Goal: Contribute content

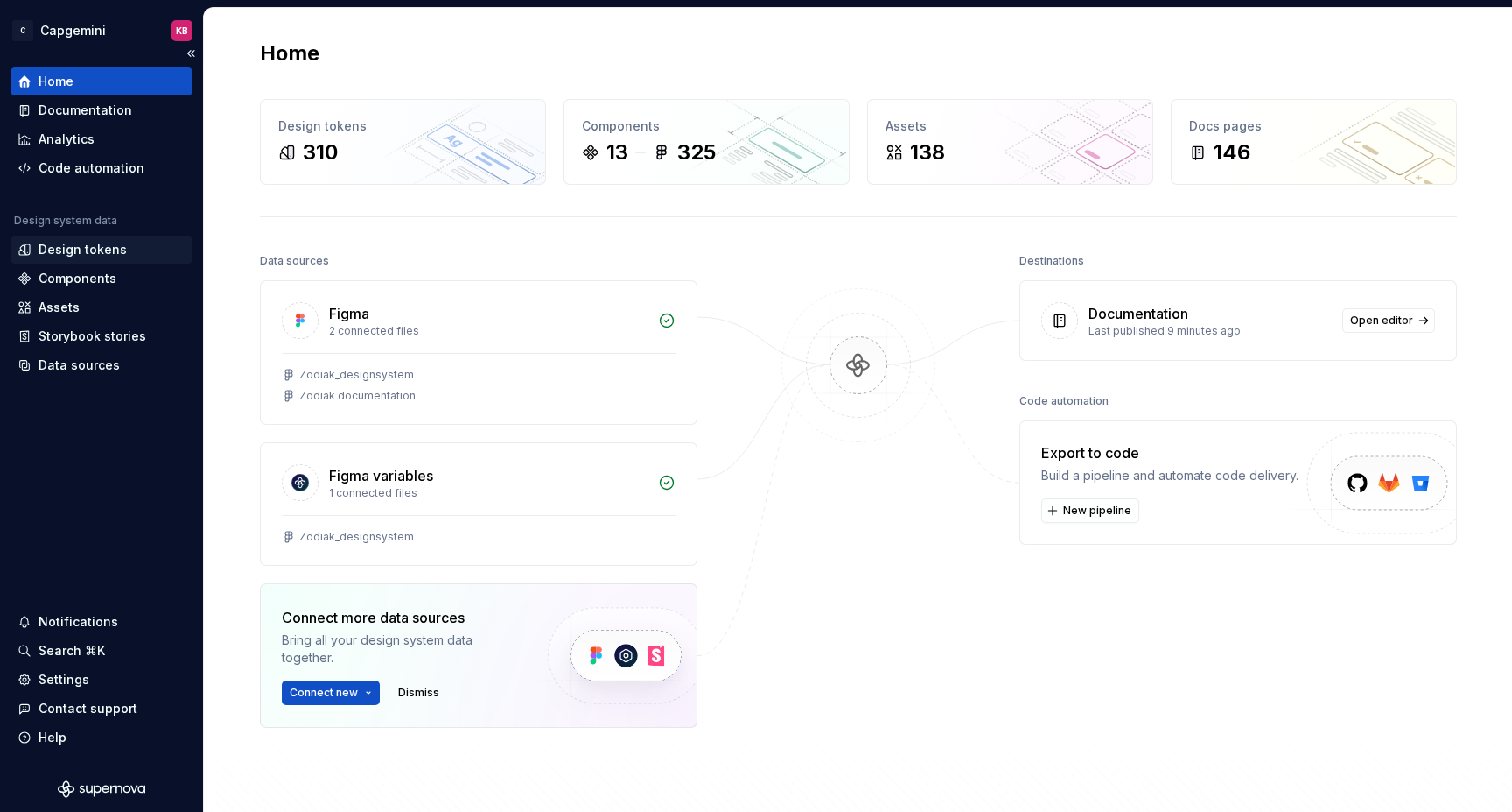
click at [90, 251] on div "Design tokens" at bounding box center [82, 249] width 88 height 17
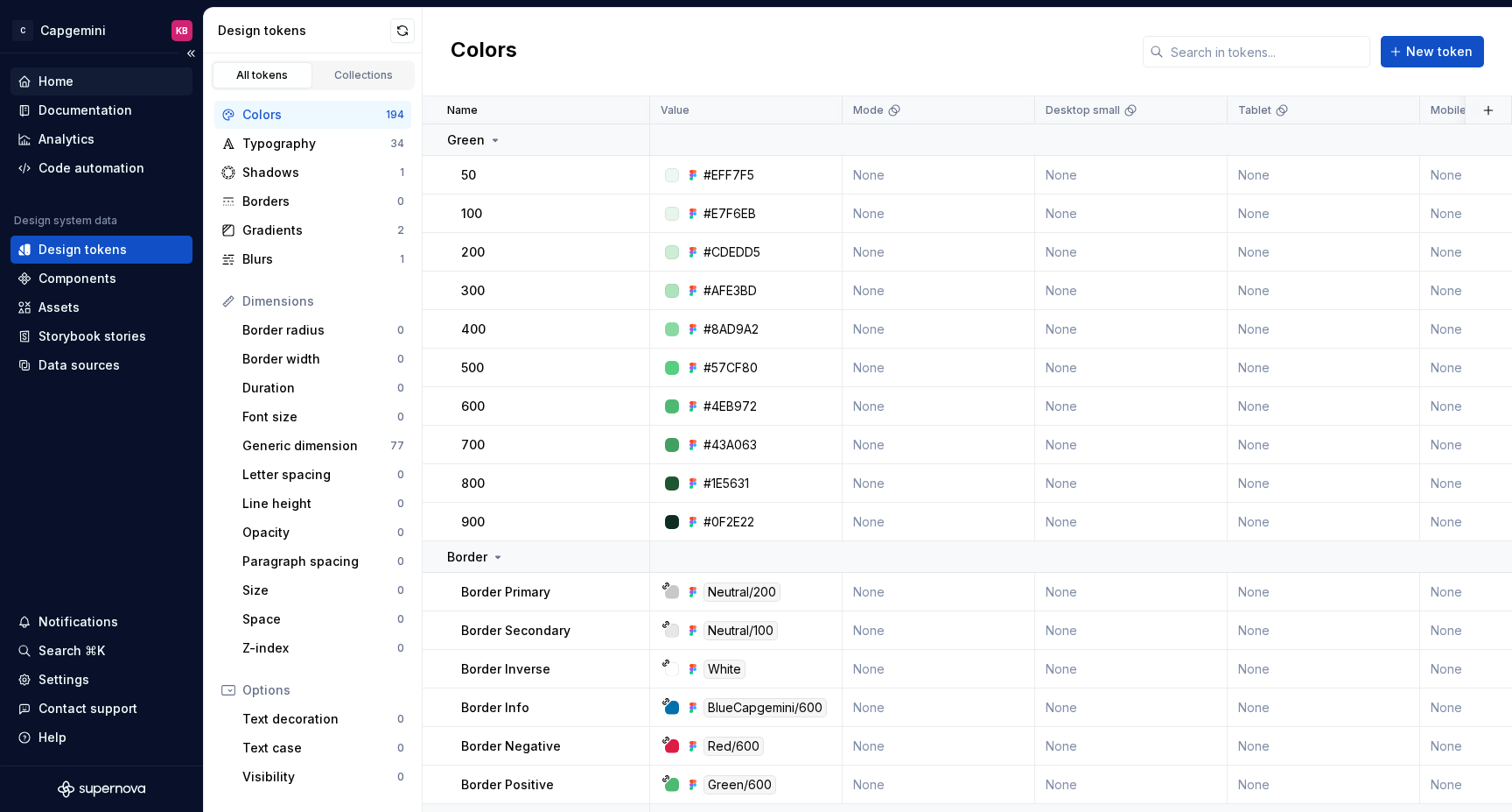
click at [69, 77] on div "Home" at bounding box center [56, 81] width 35 height 17
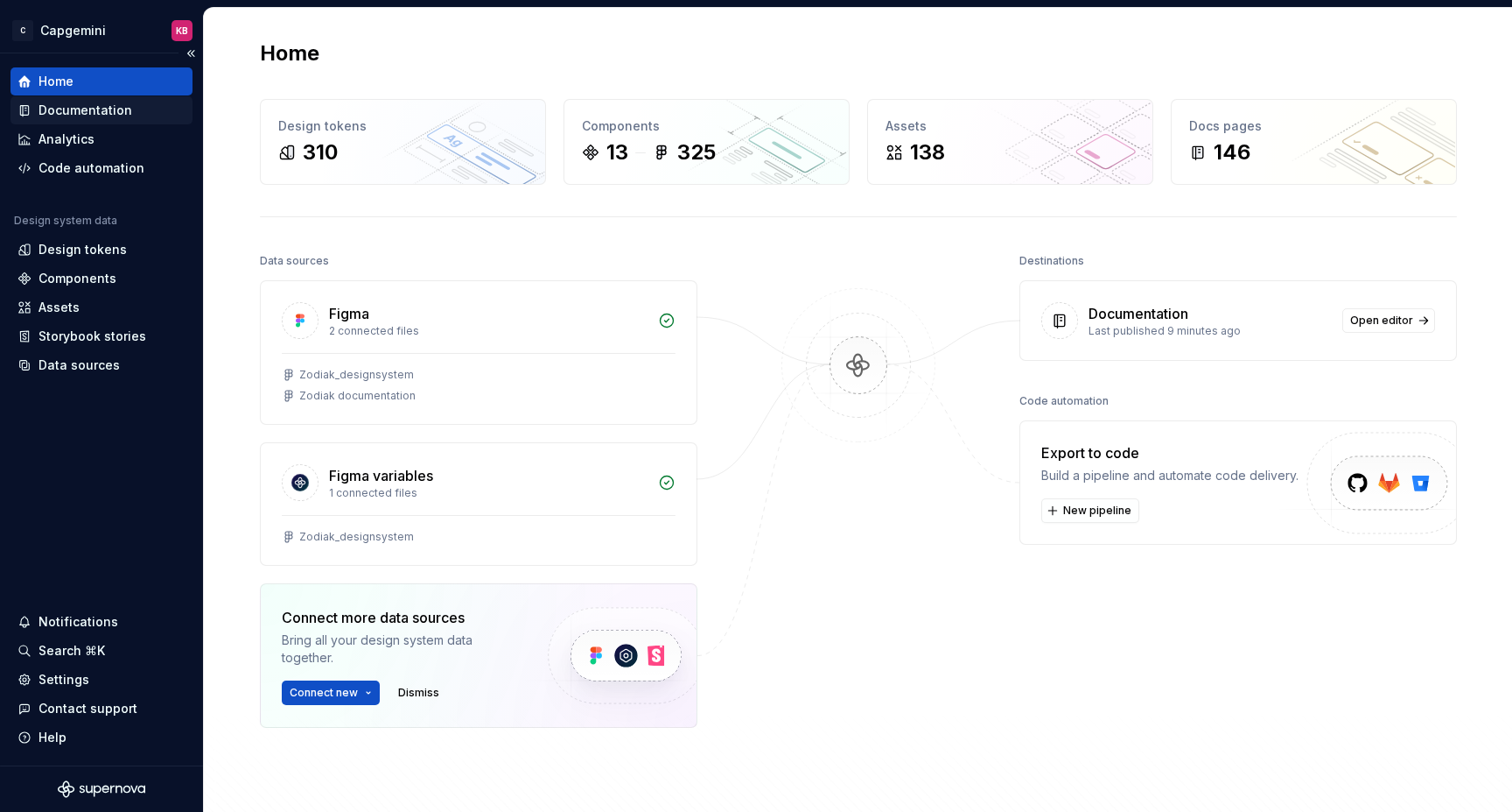
click at [66, 111] on div "Documentation" at bounding box center [85, 110] width 94 height 17
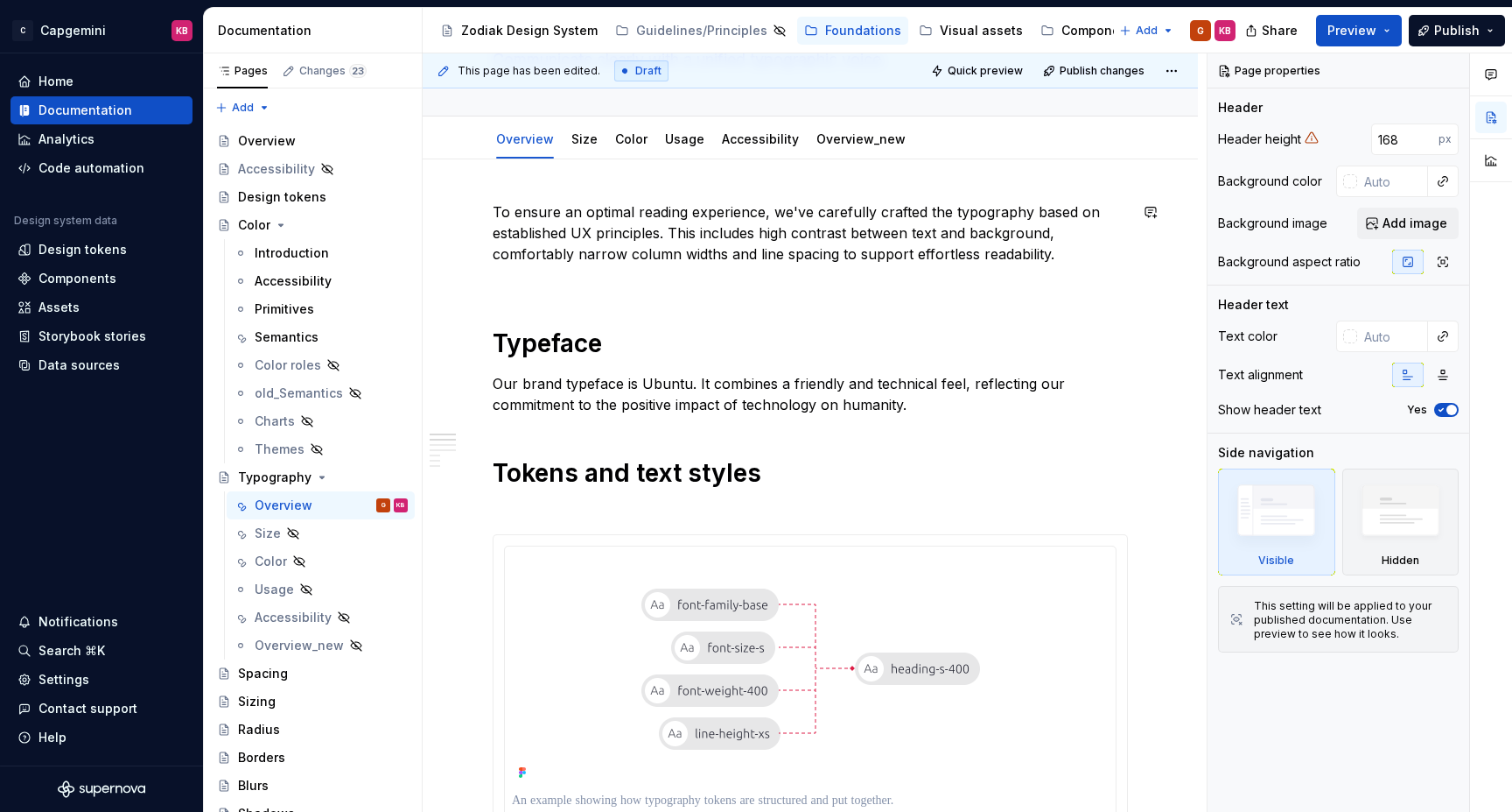
scroll to position [121, 0]
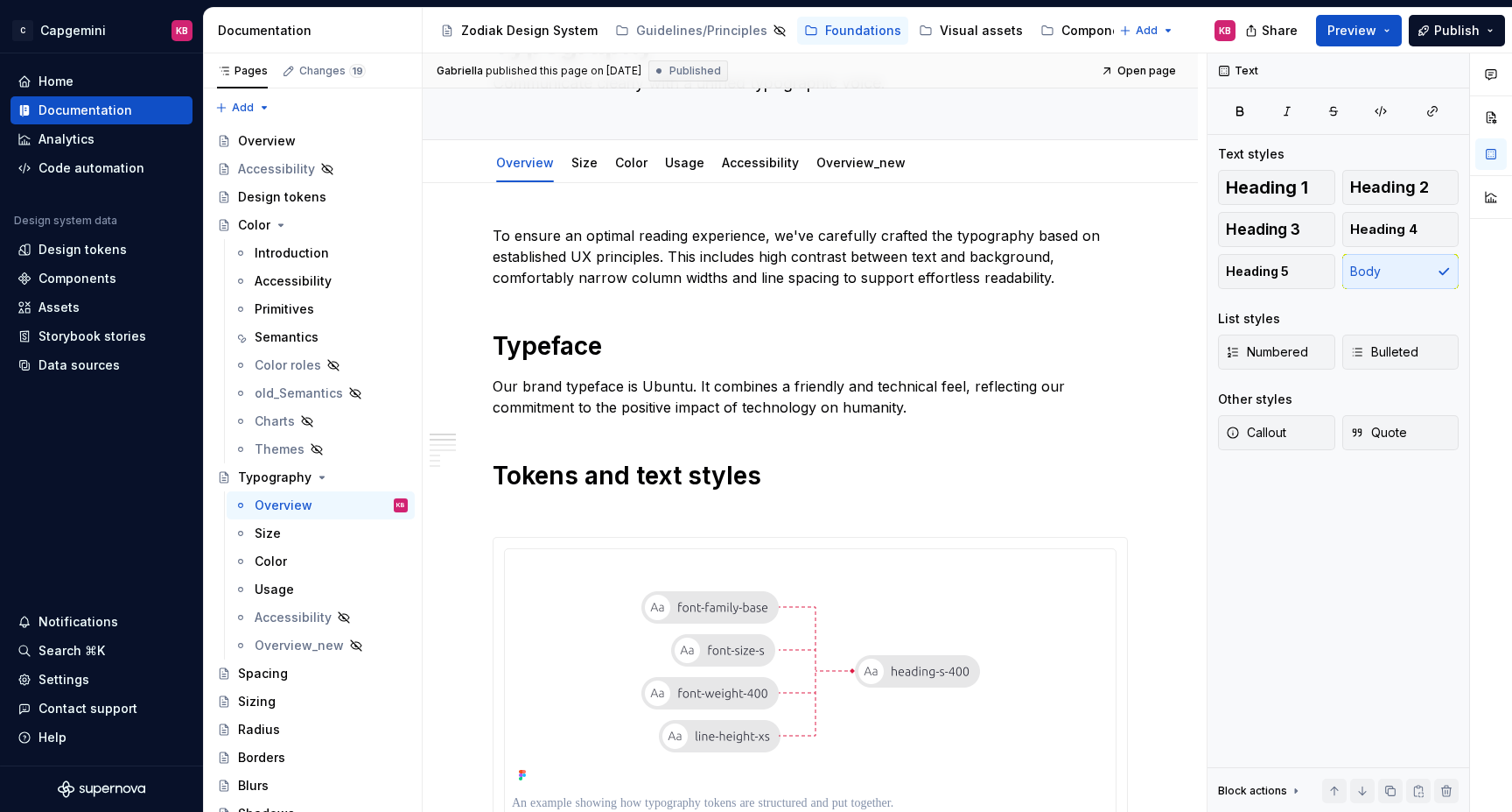
type textarea "*"
